Goal: Obtain resource: Obtain resource

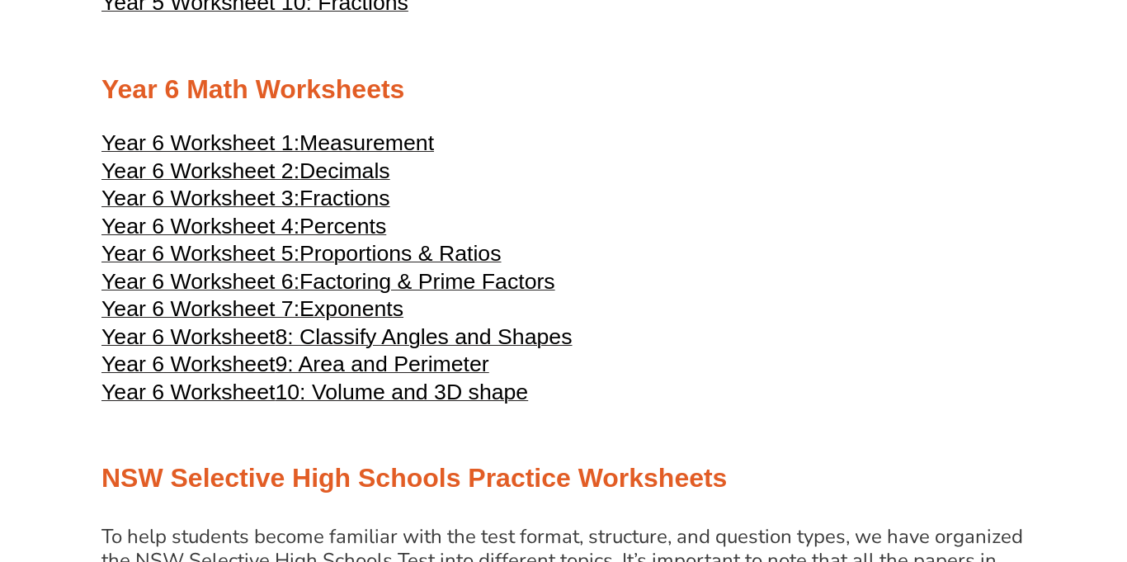
scroll to position [2778, 0]
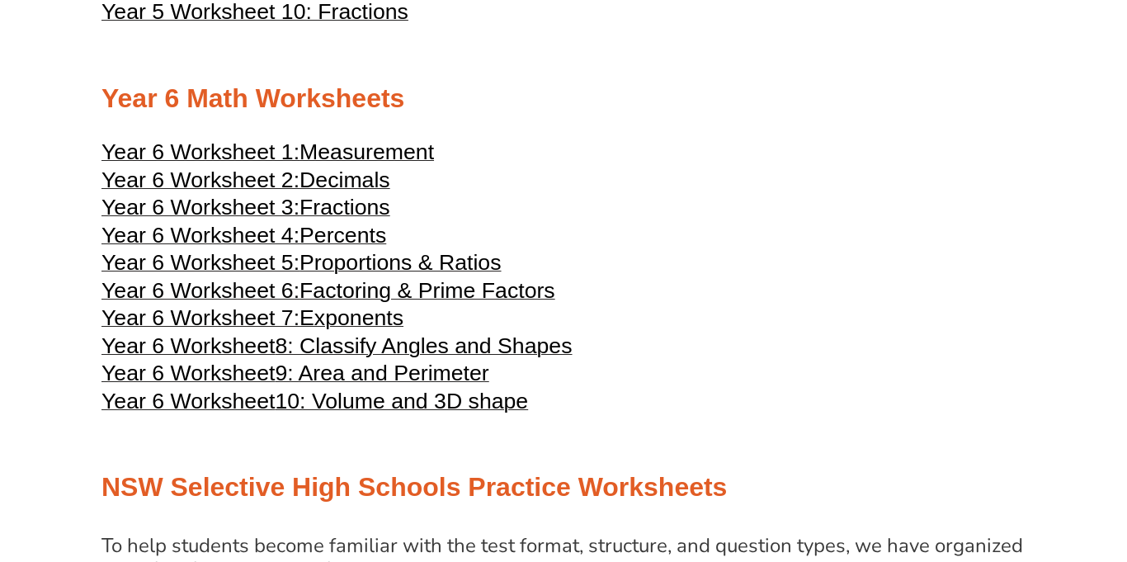
click at [300, 164] on span "Year 6 Worksheet 1:" at bounding box center [201, 151] width 198 height 25
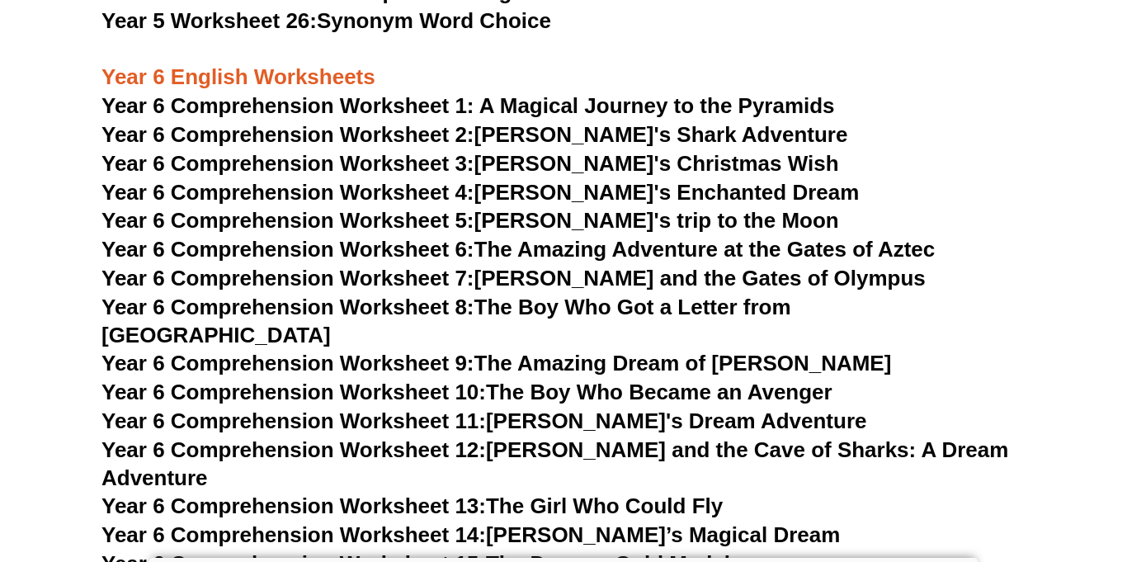
scroll to position [9069, 0]
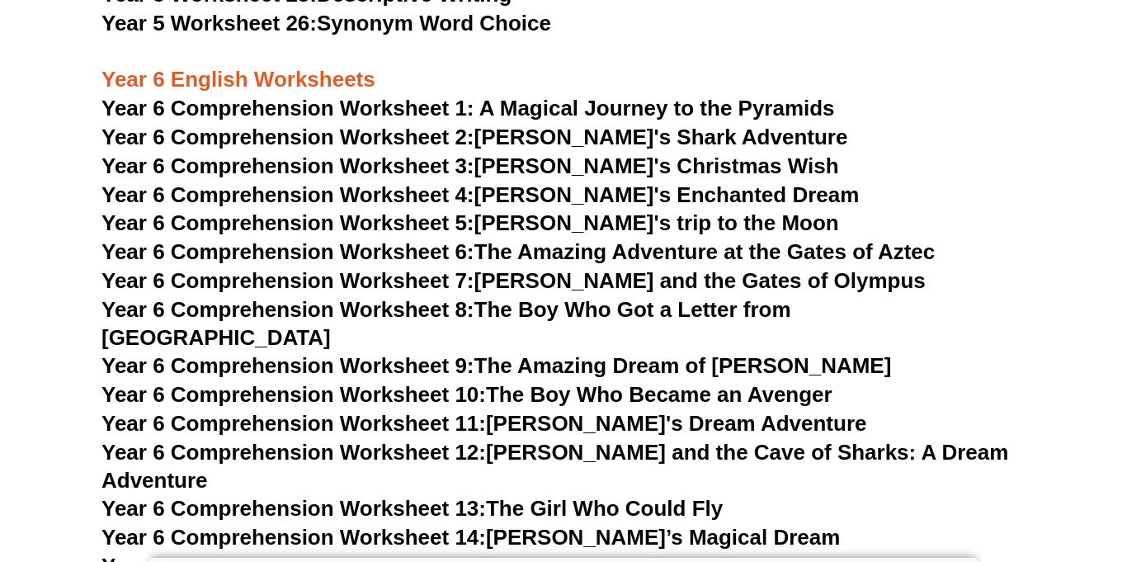
click at [526, 106] on span "Year 6 Comprehension Worksheet 1: A Magical Journey to the Pyramids" at bounding box center [469, 108] width 734 height 25
